Goal: Navigation & Orientation: Understand site structure

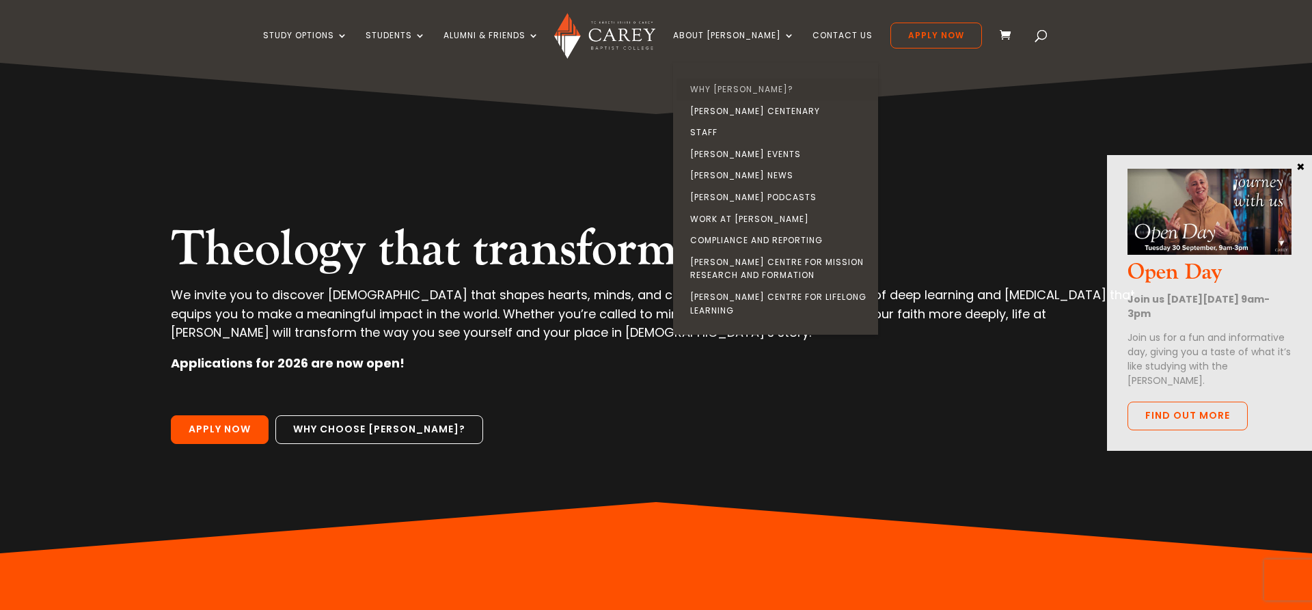
click at [748, 90] on link "Why [PERSON_NAME]?" at bounding box center [779, 90] width 205 height 22
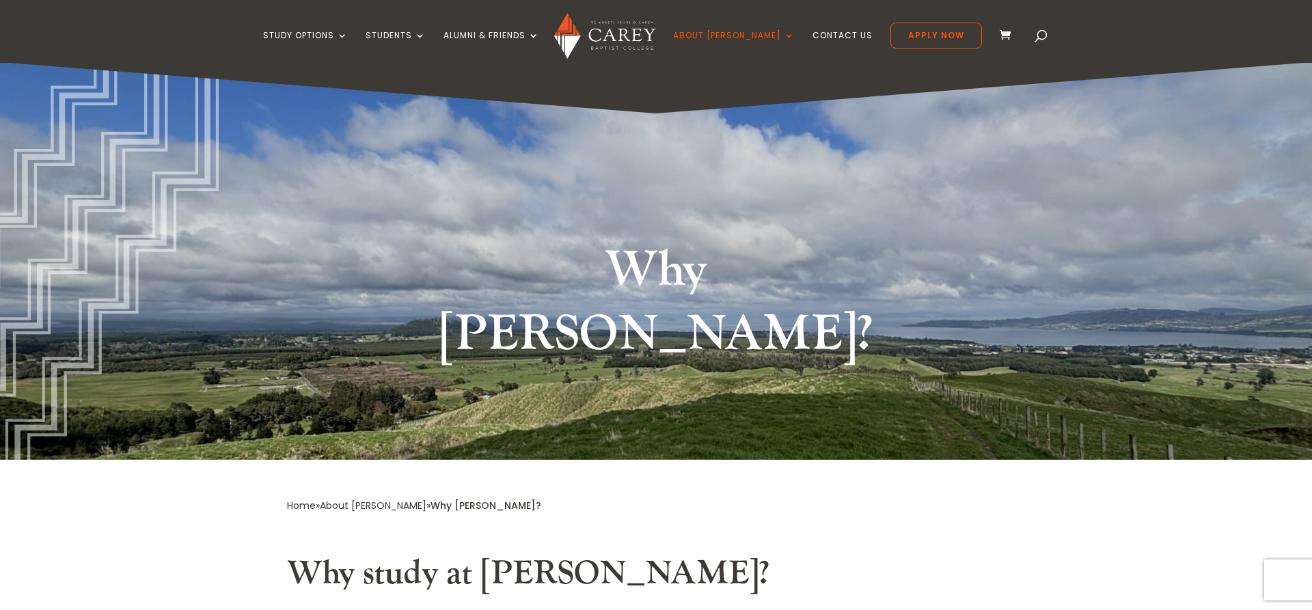
click at [643, 37] on img at bounding box center [604, 36] width 100 height 46
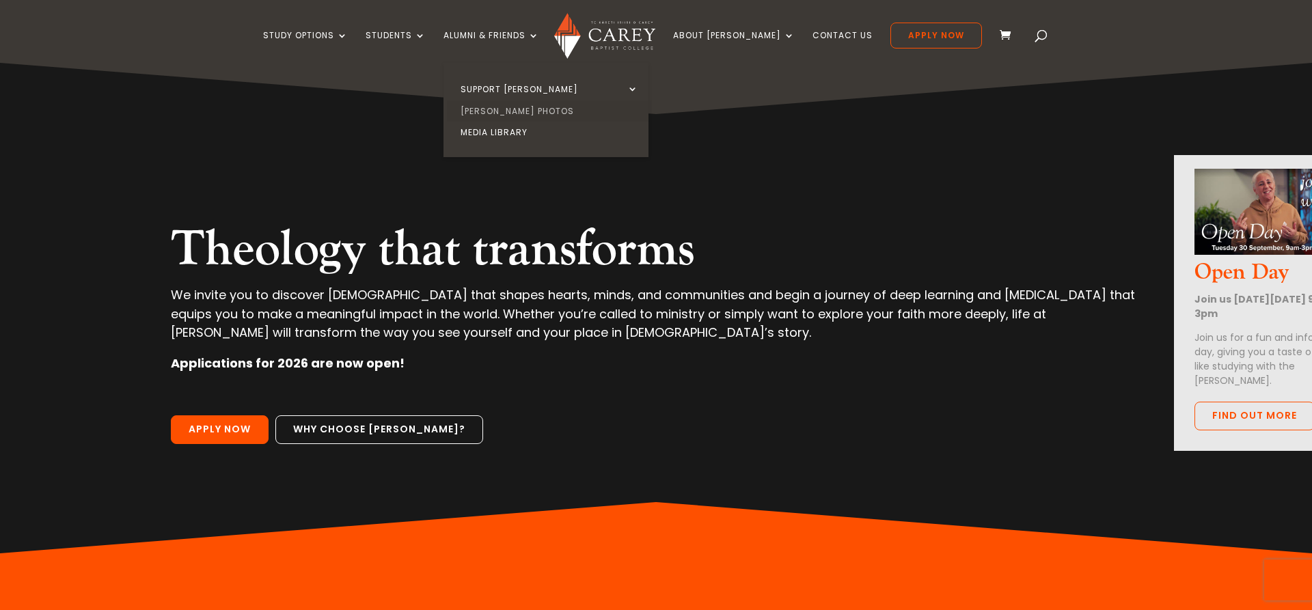
click at [524, 107] on link "[PERSON_NAME] Photos" at bounding box center [549, 111] width 205 height 22
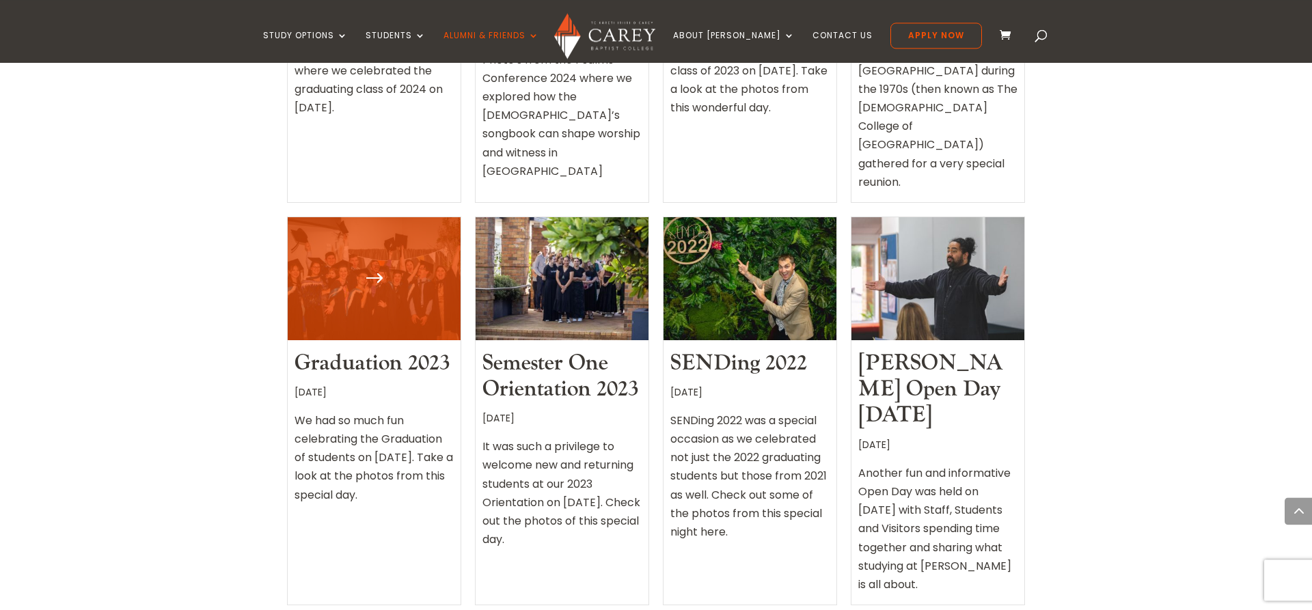
scroll to position [558, 0]
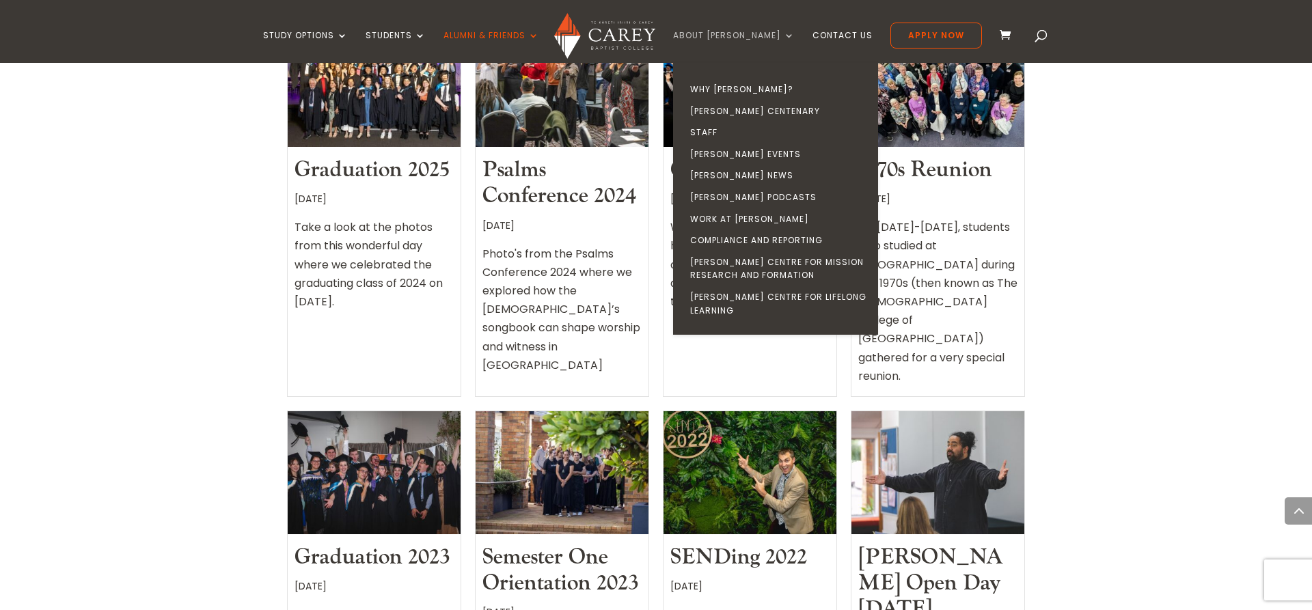
click at [713, 36] on link "About [PERSON_NAME]" at bounding box center [734, 47] width 122 height 32
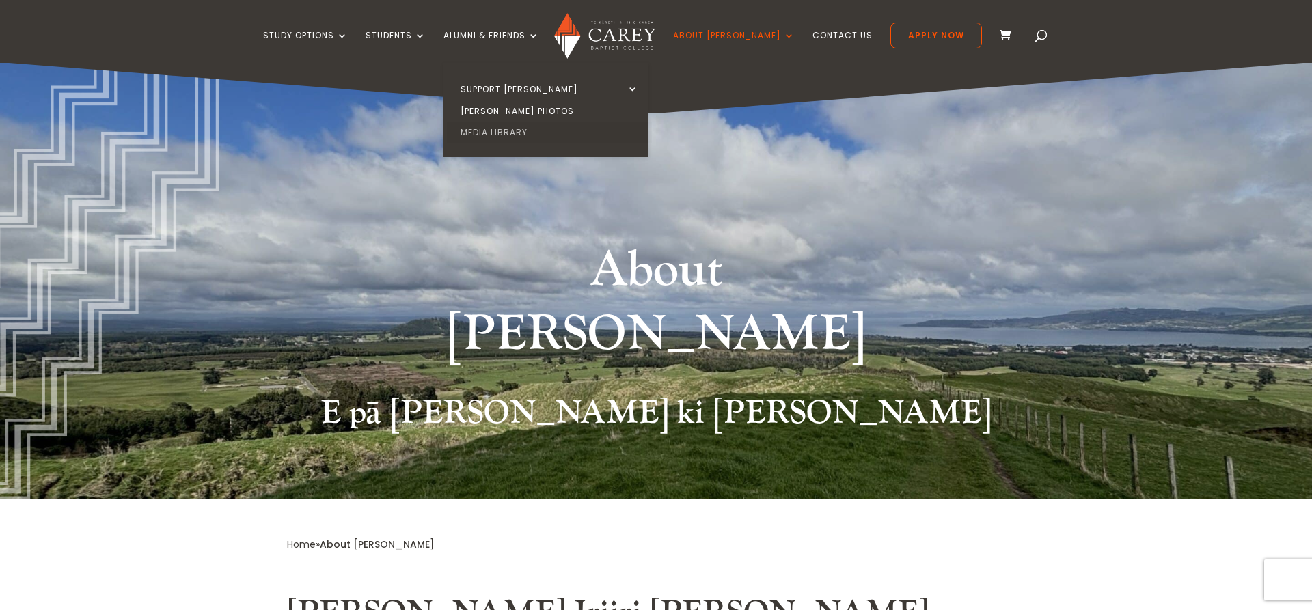
click at [520, 133] on link "Media Library" at bounding box center [549, 133] width 205 height 22
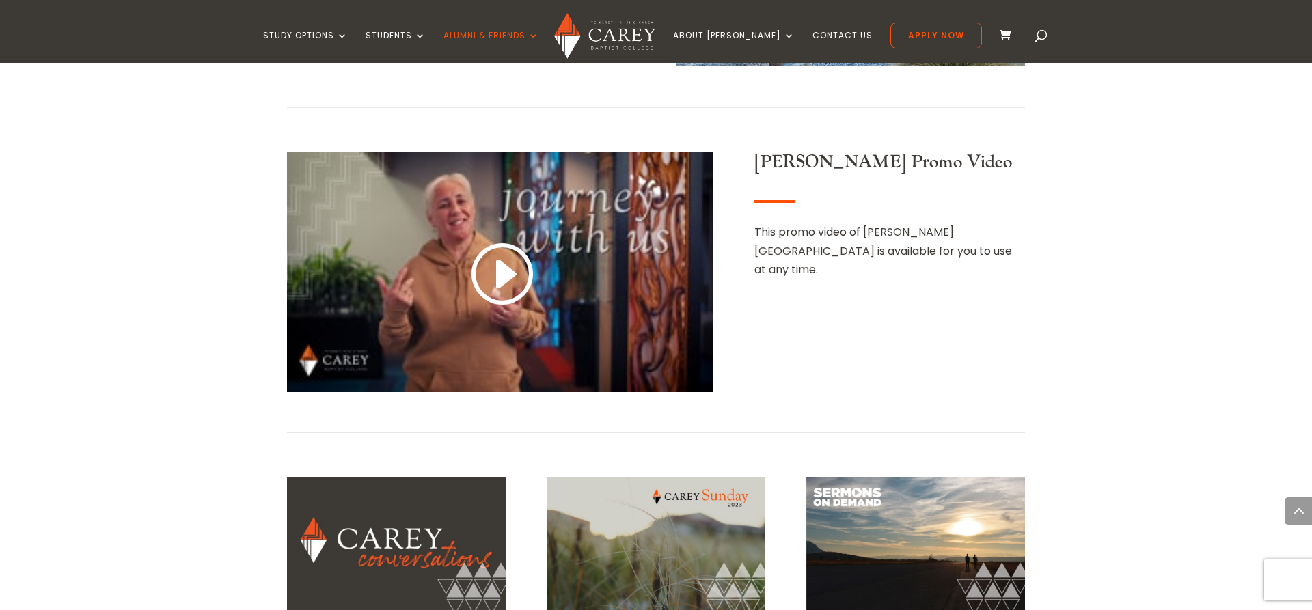
scroll to position [418, 0]
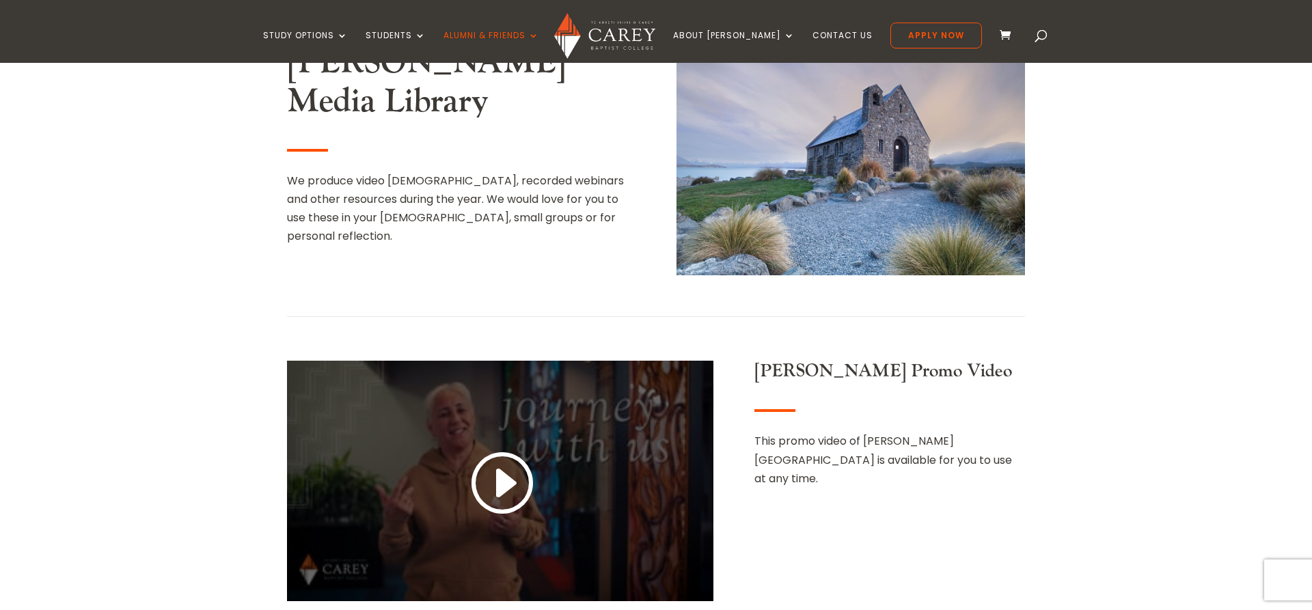
click at [505, 483] on link at bounding box center [501, 484] width 66 height 72
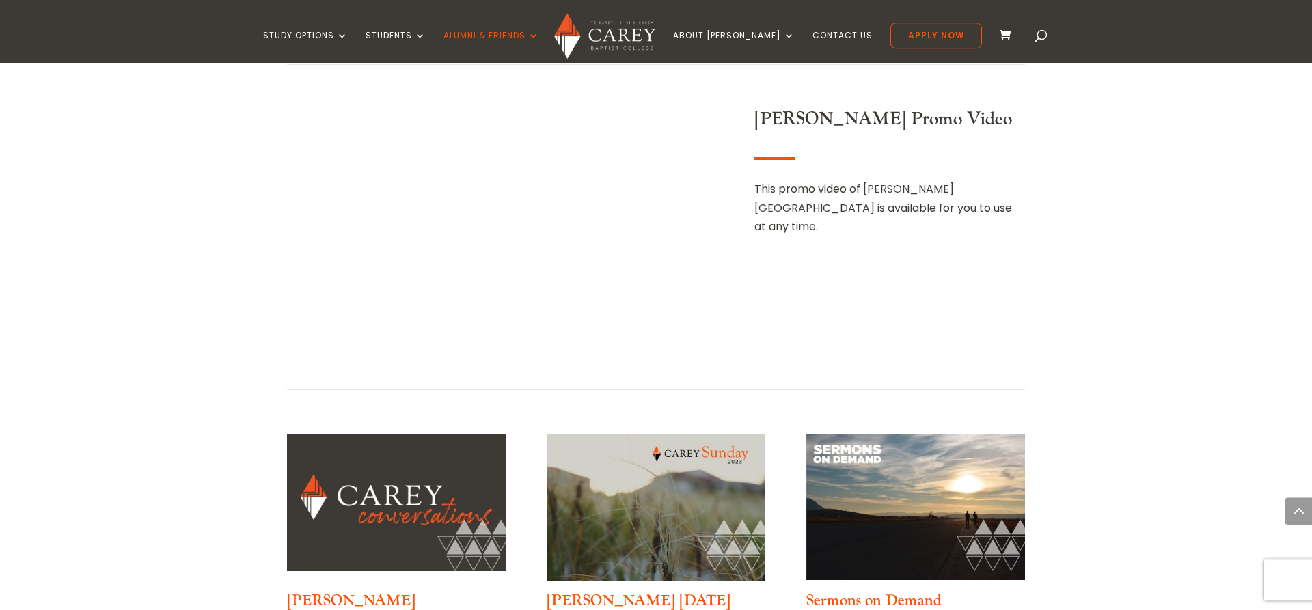
scroll to position [697, 0]
